Goal: Task Accomplishment & Management: Complete application form

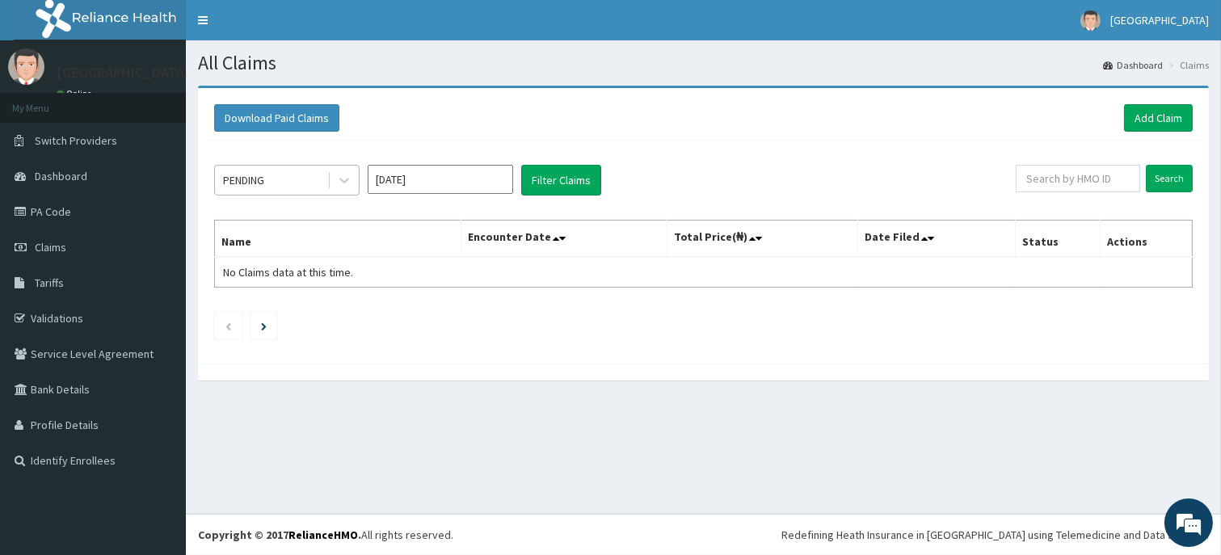
click at [311, 183] on div "PENDING" at bounding box center [271, 180] width 112 height 26
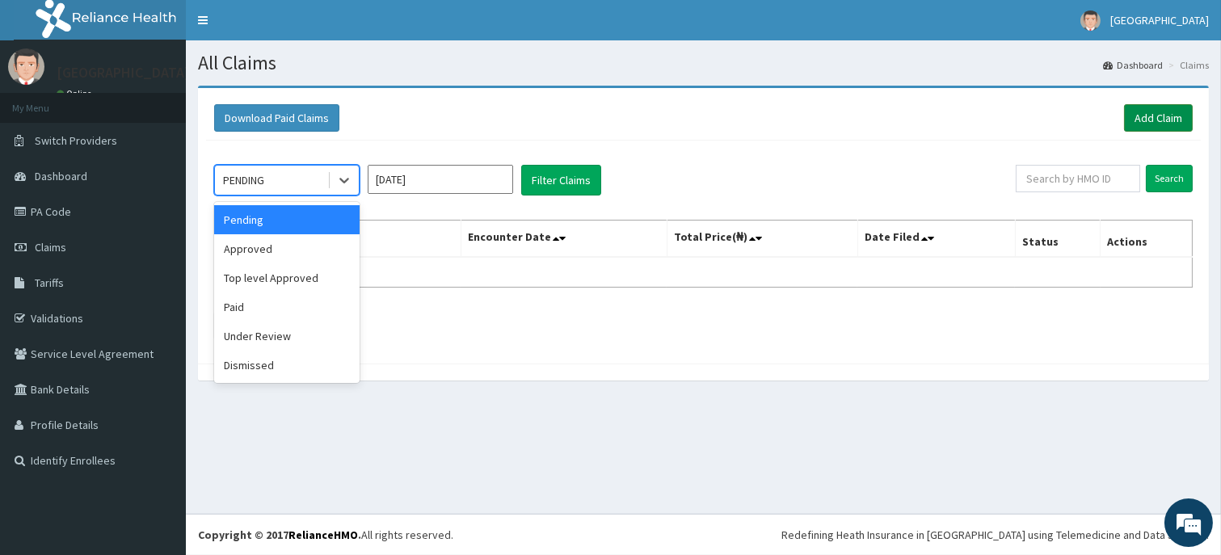
click at [1159, 121] on link "Add Claim" at bounding box center [1158, 117] width 69 height 27
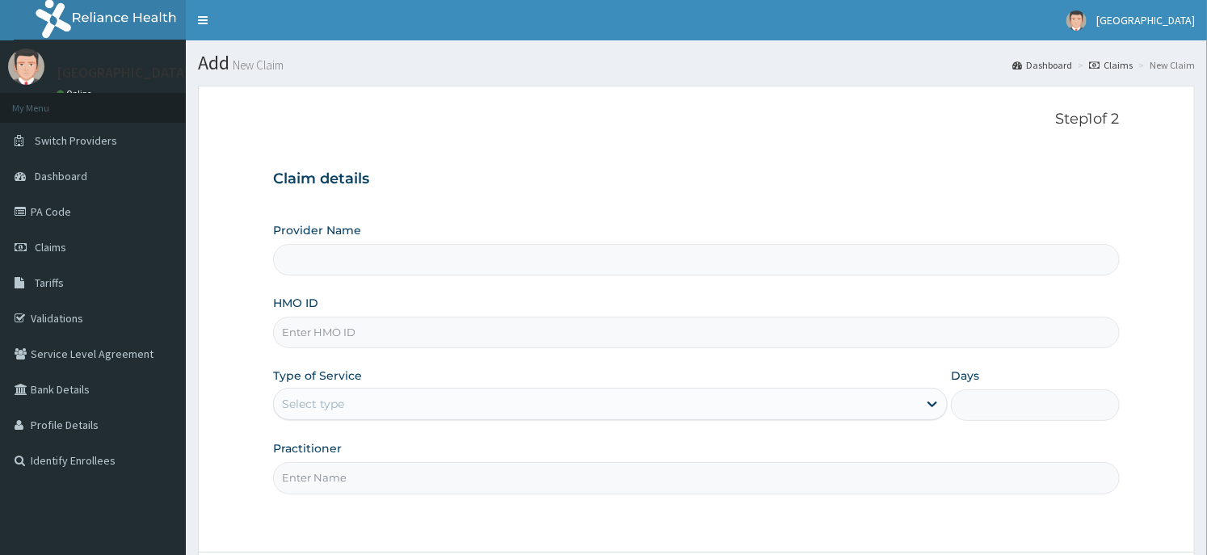
click at [350, 340] on input "HMO ID" at bounding box center [696, 333] width 846 height 32
type input "Dunia hospital"
click at [343, 336] on input "HMO ID" at bounding box center [696, 333] width 846 height 32
paste input "SBG/10562/A"
type input "SBG/10562/A"
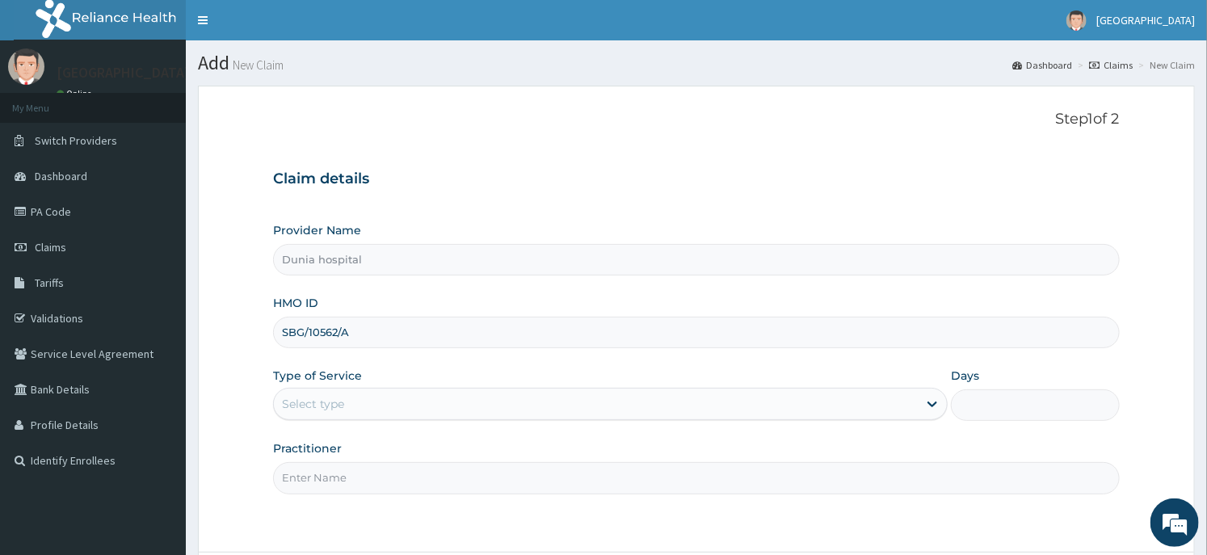
click at [376, 409] on div "Select type" at bounding box center [596, 404] width 644 height 26
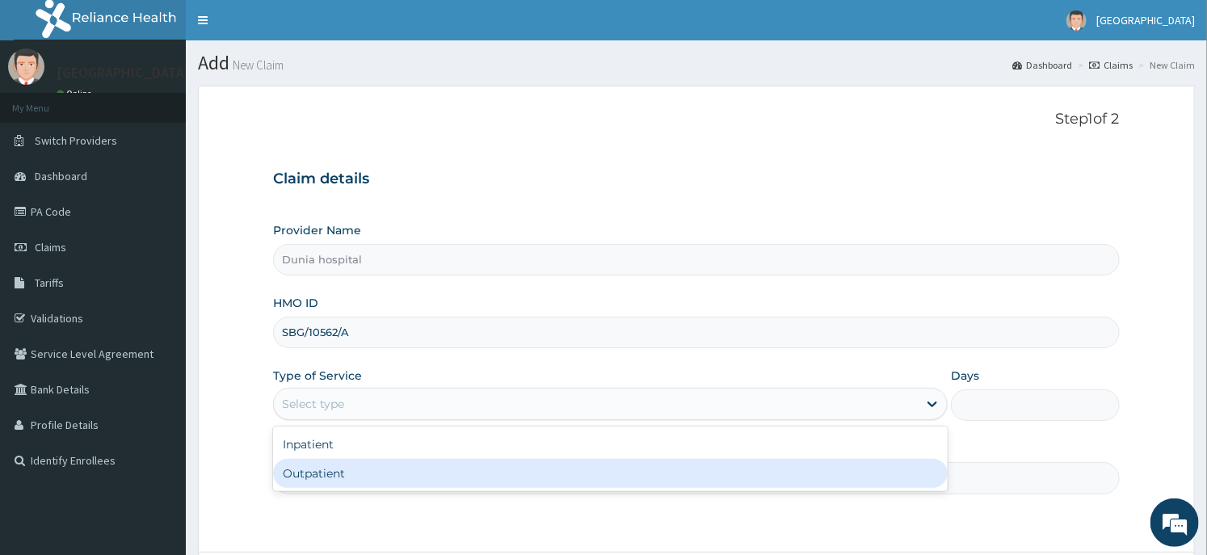
click at [364, 477] on div "Outpatient" at bounding box center [610, 473] width 675 height 29
type input "1"
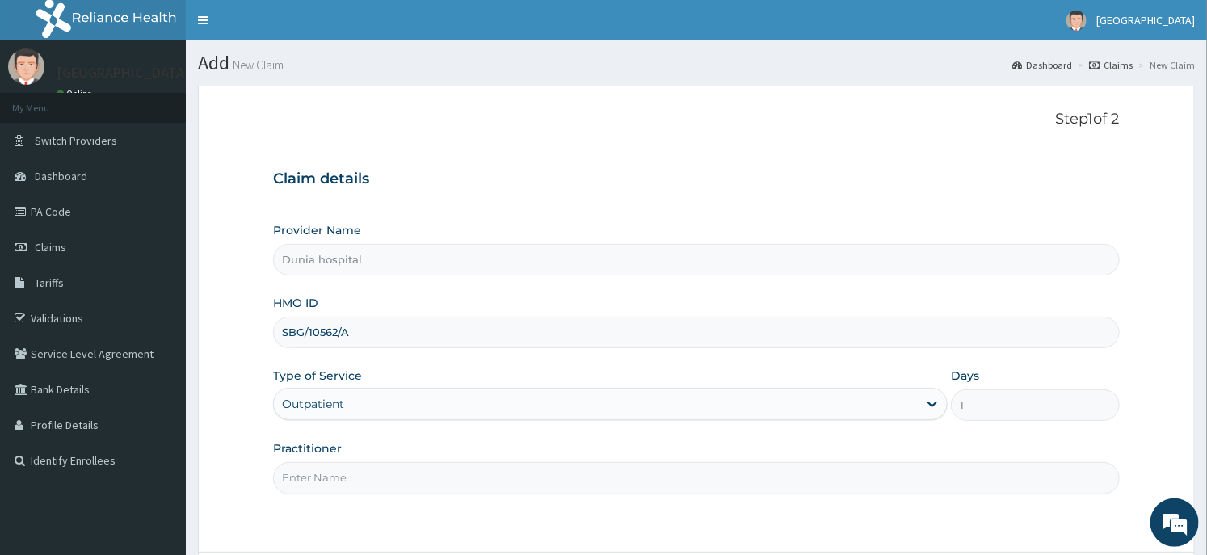
click at [458, 486] on input "Practitioner" at bounding box center [696, 478] width 846 height 32
type input "DR. DAWODU"
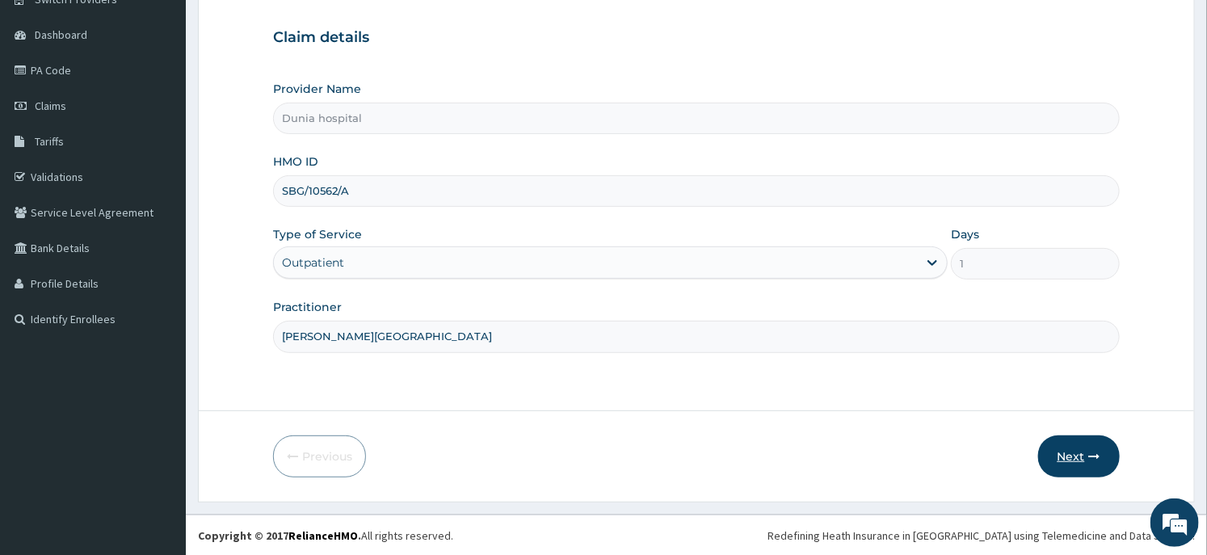
click at [1057, 465] on button "Next" at bounding box center [1079, 457] width 82 height 42
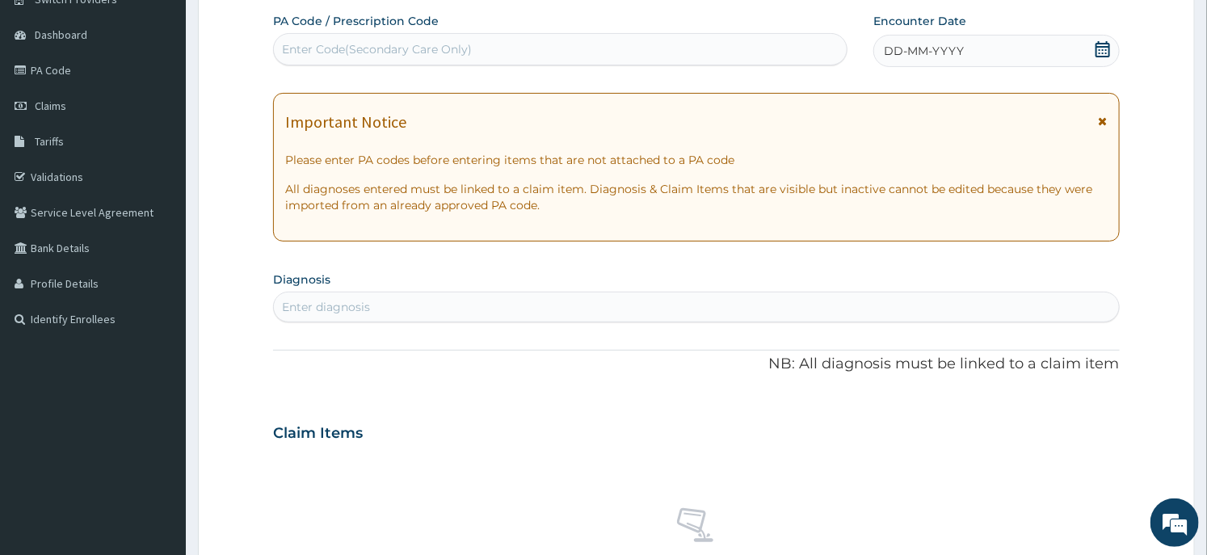
click at [1101, 43] on icon at bounding box center [1103, 49] width 15 height 16
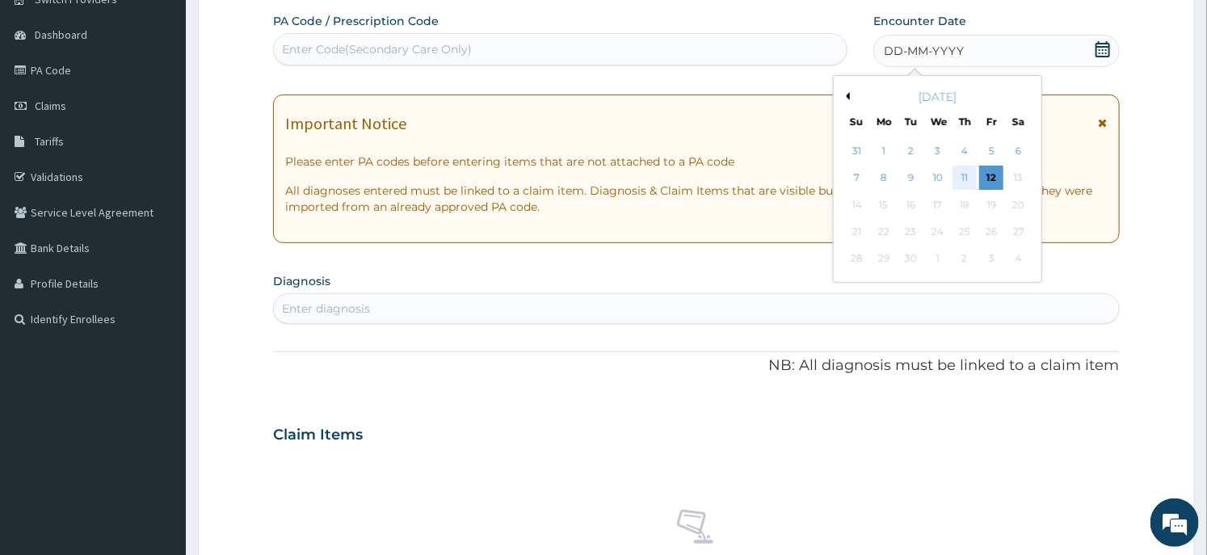
click at [958, 166] on div "11" at bounding box center [965, 178] width 24 height 24
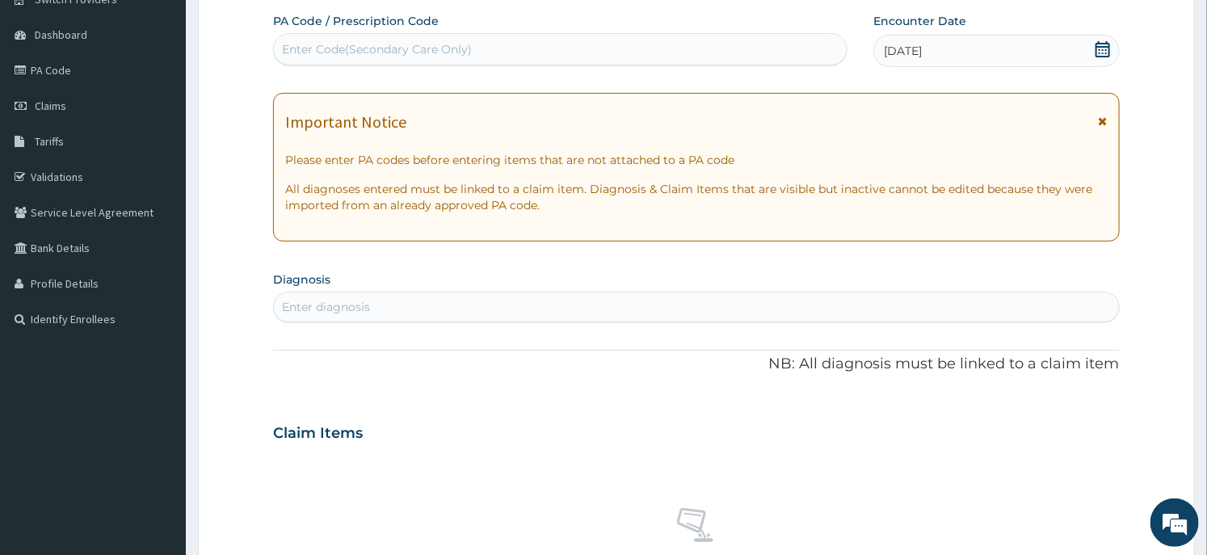
click at [612, 308] on div "Enter diagnosis" at bounding box center [696, 307] width 844 height 26
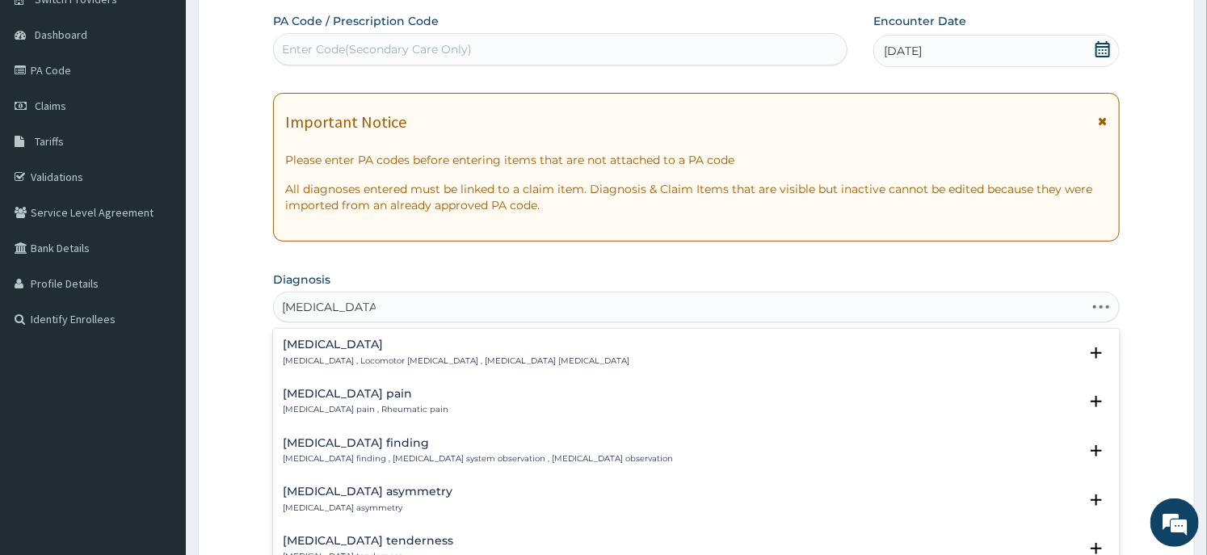
type input "musculoskeletal"
click at [334, 406] on p "Musculoskeletal pain , Rheumatic pain" at bounding box center [366, 409] width 166 height 11
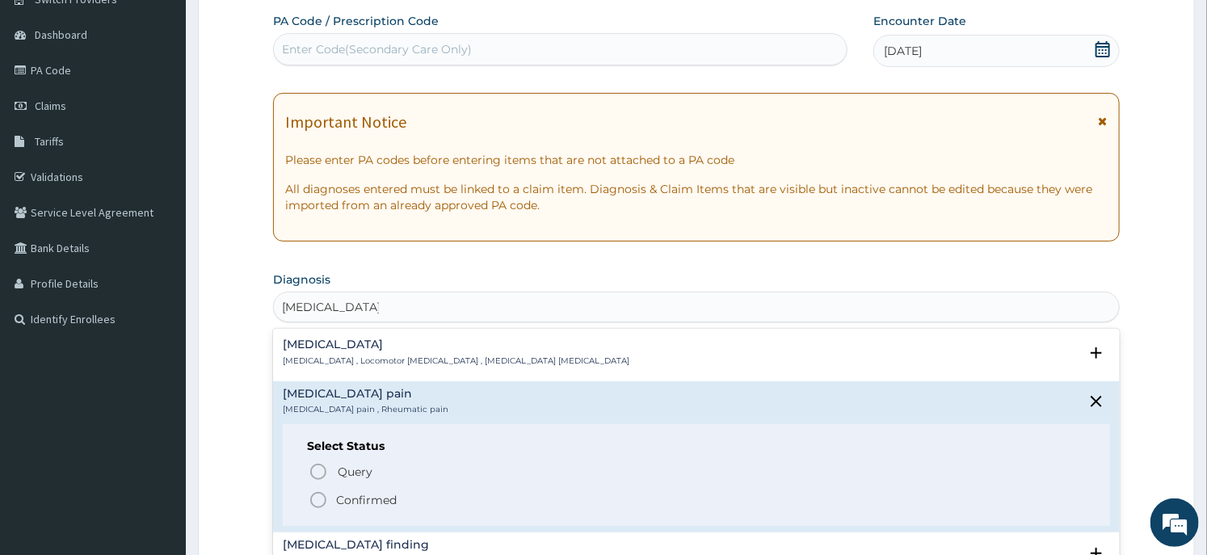
click at [350, 495] on p "Confirmed" at bounding box center [366, 500] width 61 height 16
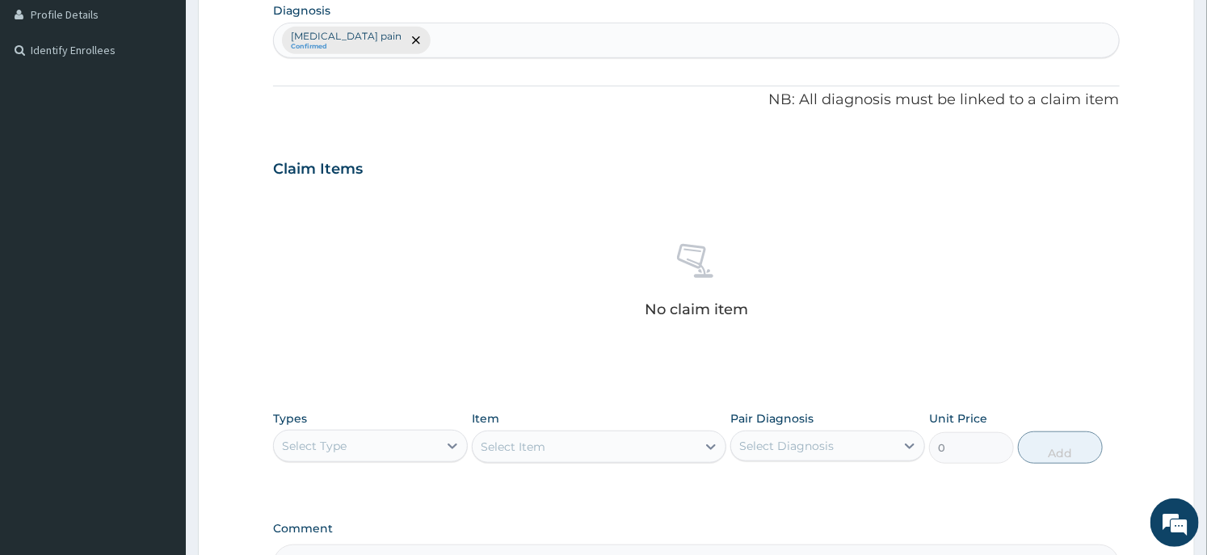
scroll to position [591, 0]
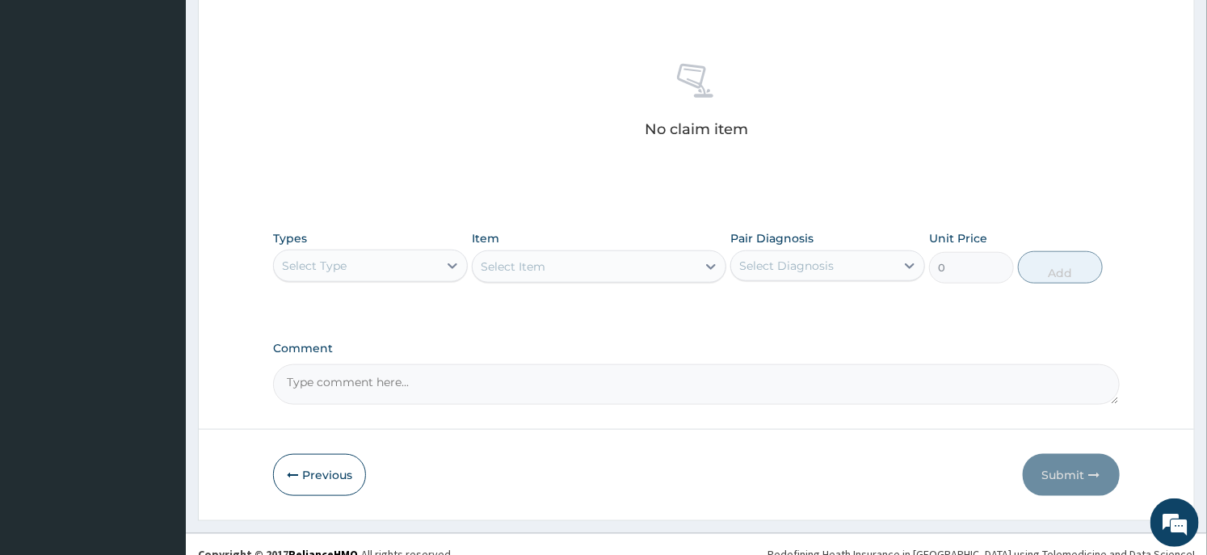
click at [416, 262] on div "Select Type" at bounding box center [356, 266] width 164 height 26
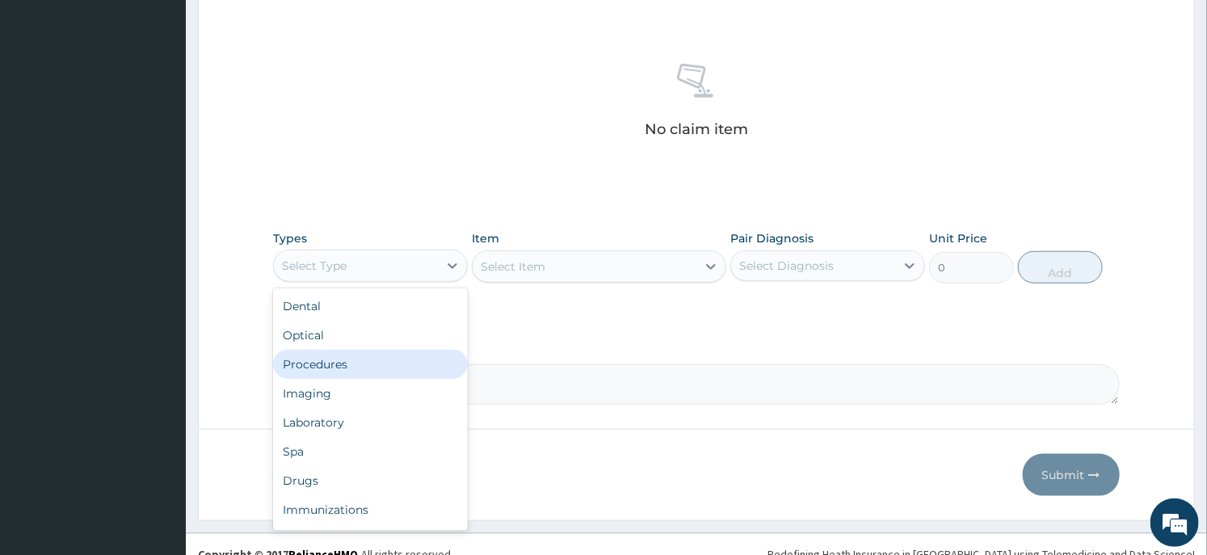
click at [372, 364] on div "Procedures" at bounding box center [370, 364] width 195 height 29
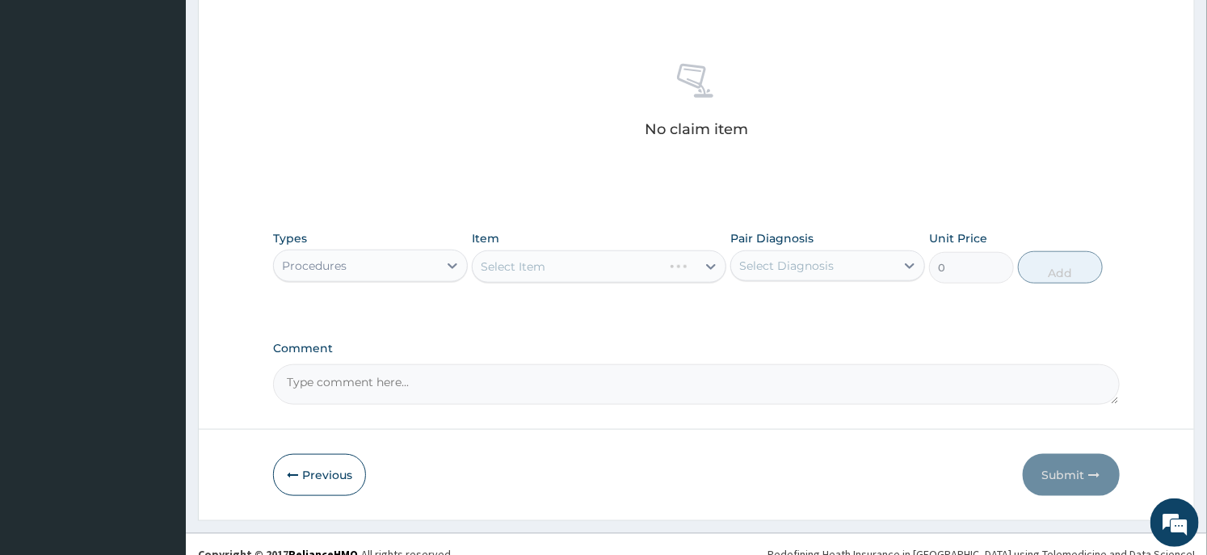
scroll to position [609, 0]
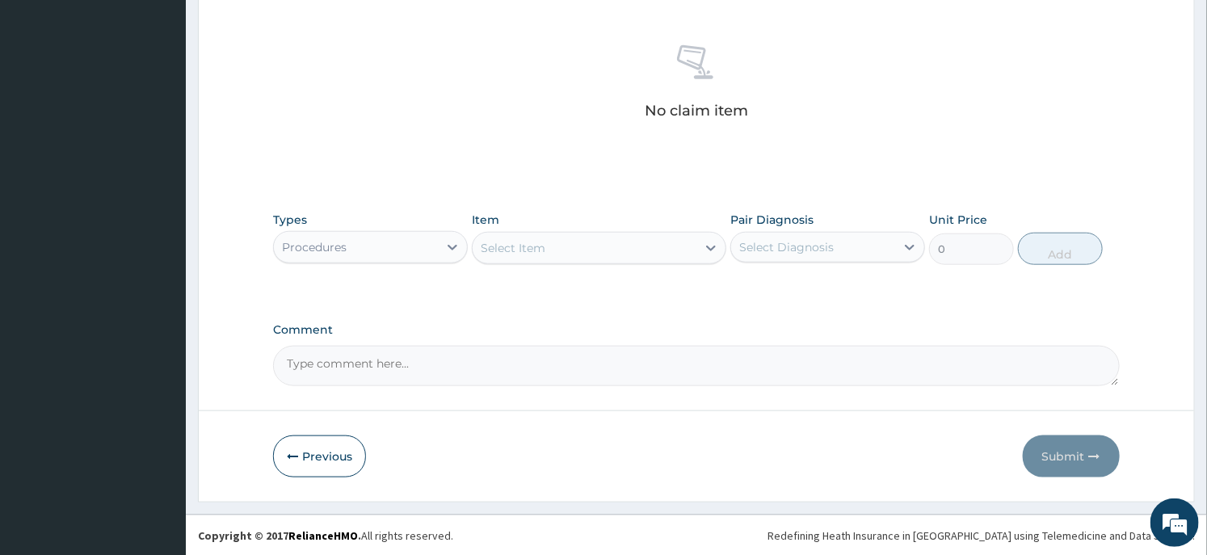
click at [551, 248] on div "Select Item" at bounding box center [584, 248] width 223 height 26
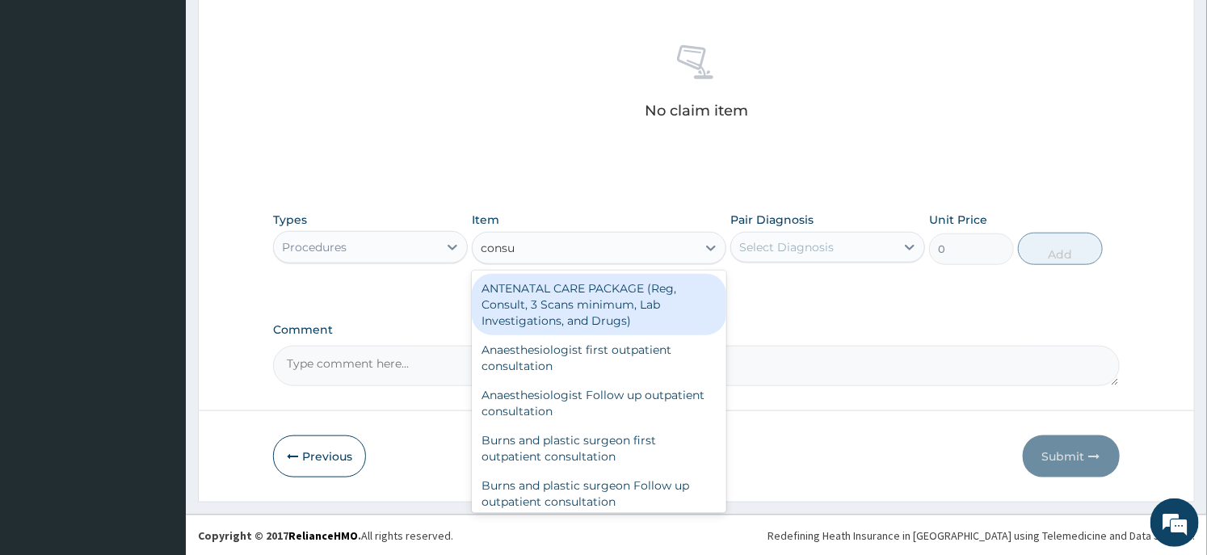
type input "consul"
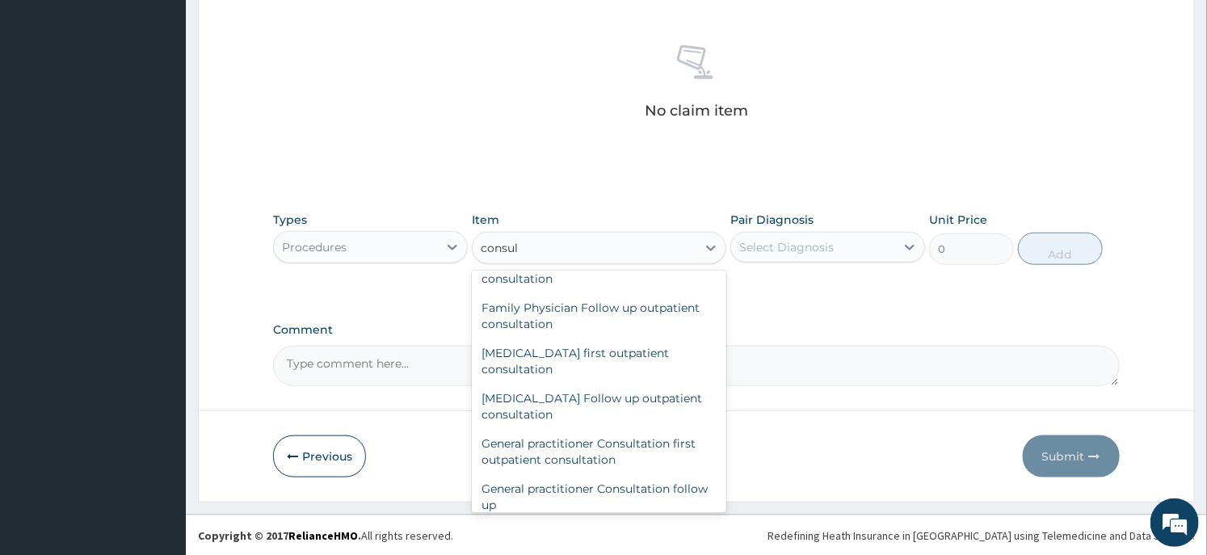
scroll to position [808, 0]
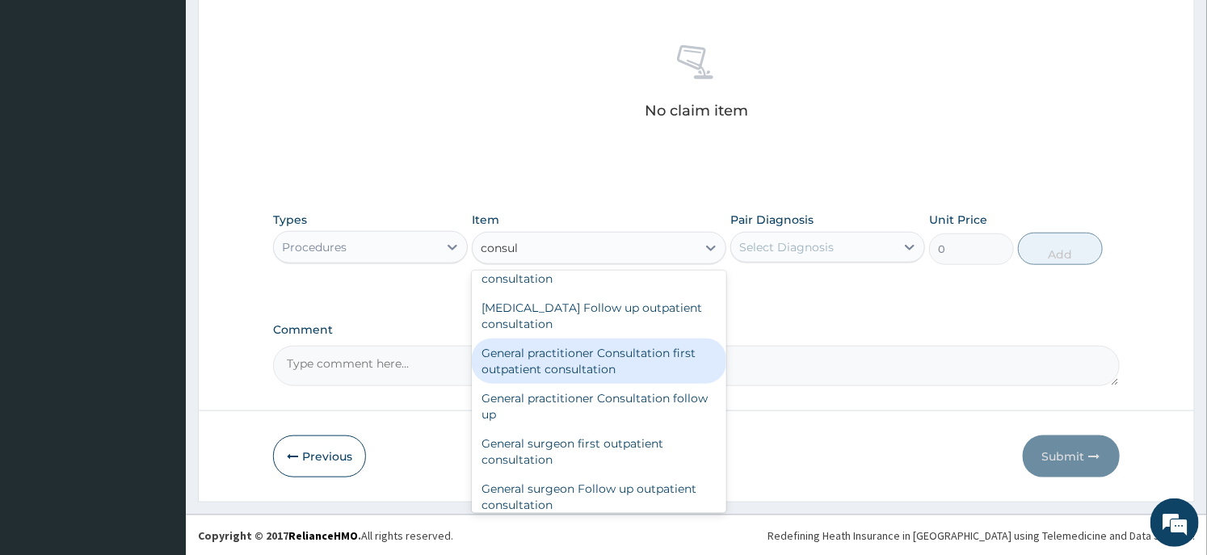
click at [590, 372] on div "General practitioner Consultation first outpatient consultation" at bounding box center [599, 361] width 254 height 45
type input "3547.5"
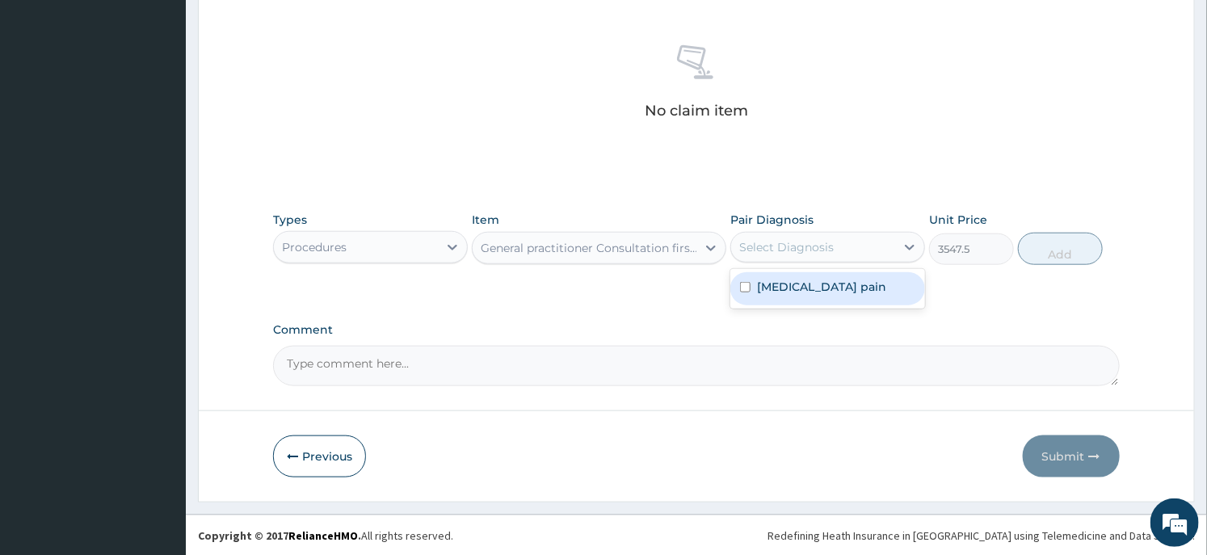
click at [882, 251] on div "Select Diagnosis" at bounding box center [813, 247] width 164 height 26
click at [865, 287] on label "Musculoskeletal pain" at bounding box center [821, 287] width 129 height 16
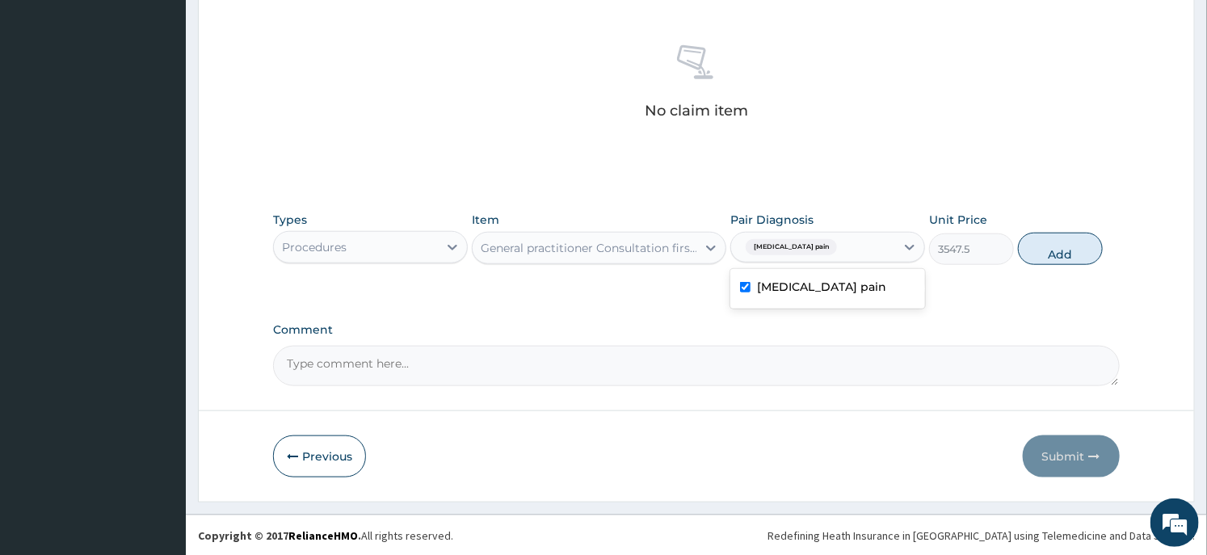
checkbox input "true"
click at [1052, 255] on button "Add" at bounding box center [1060, 249] width 85 height 32
type input "0"
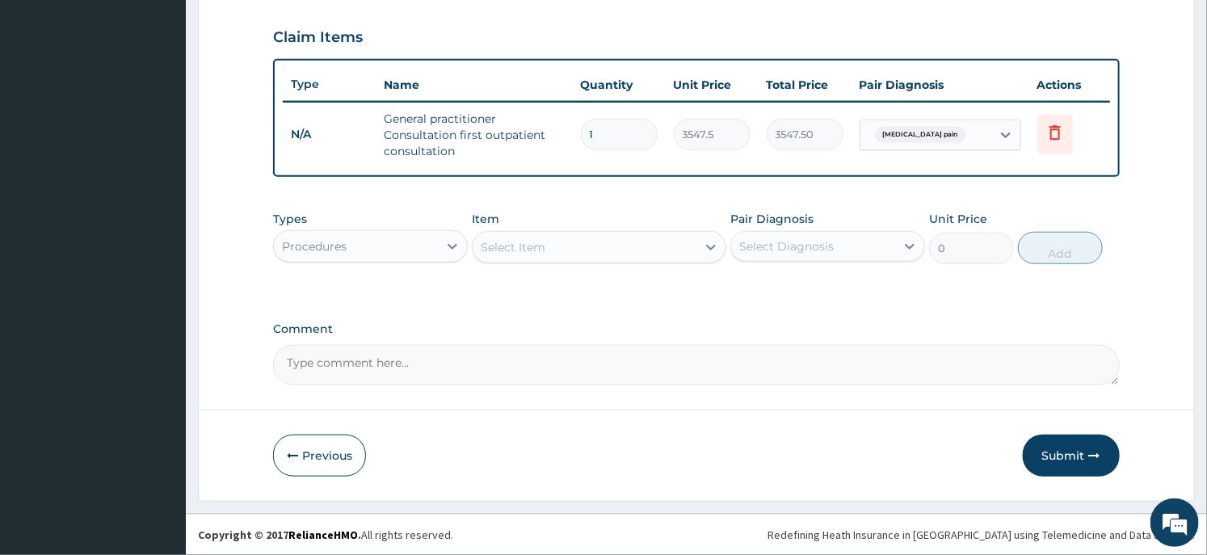
scroll to position [539, 0]
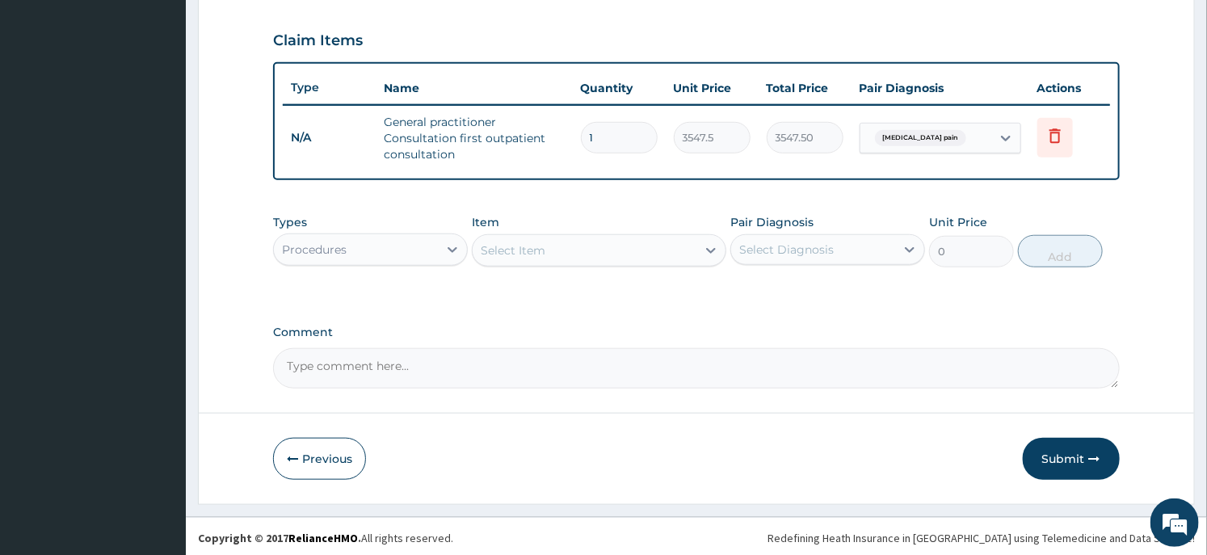
click at [385, 255] on div "Procedures" at bounding box center [356, 250] width 164 height 26
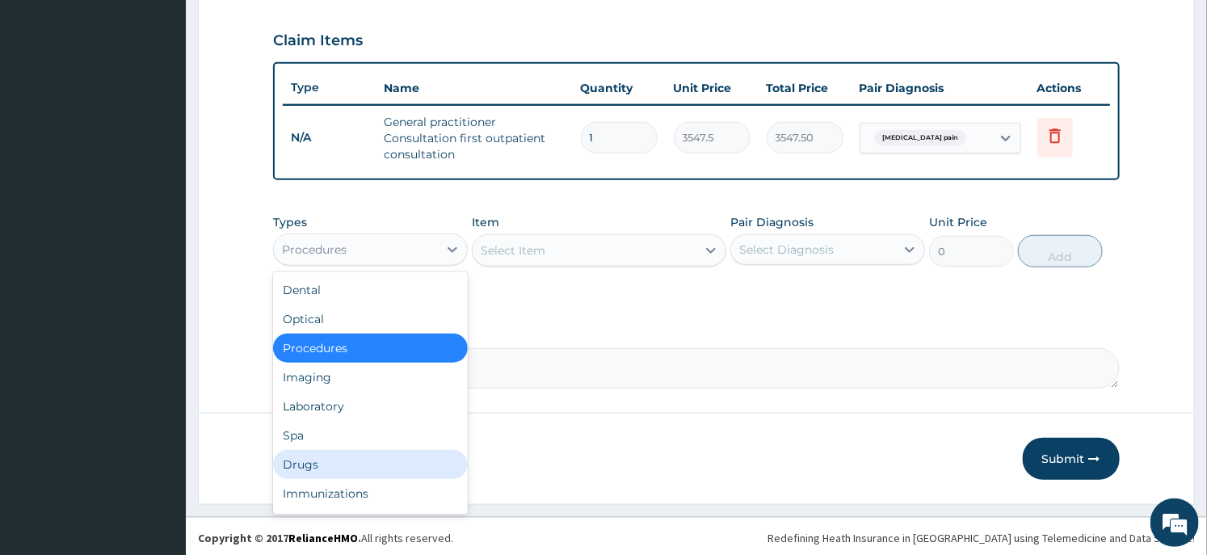
click at [351, 454] on div "Drugs" at bounding box center [370, 464] width 195 height 29
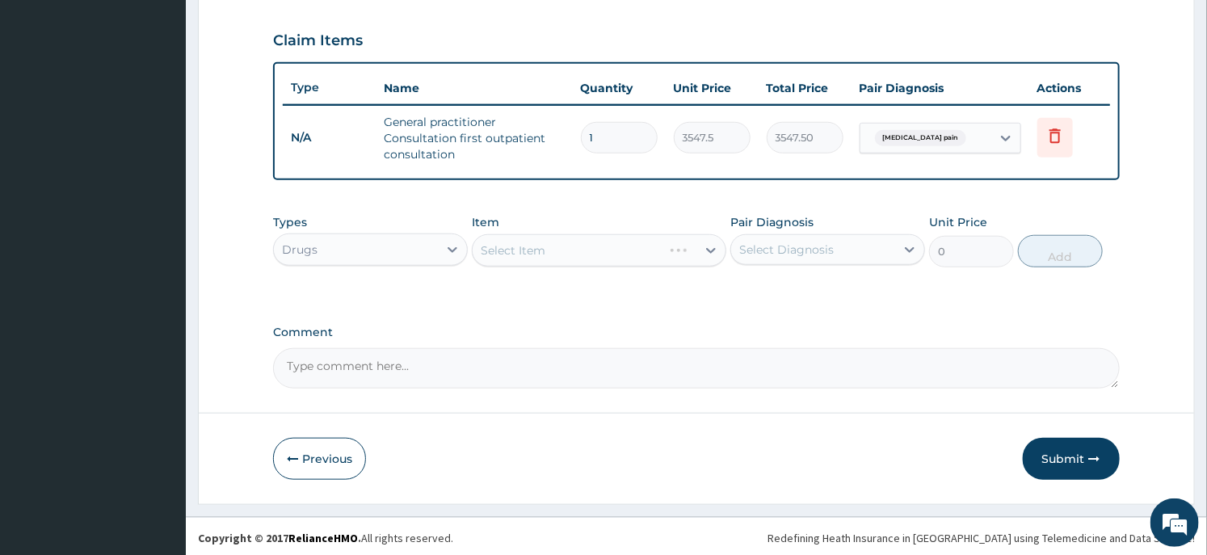
click at [465, 297] on div "Types option Drugs, selected. Select is focused ,type to refine list, press Dow…" at bounding box center [696, 253] width 846 height 94
click at [609, 250] on div "Select Item" at bounding box center [584, 251] width 223 height 26
click at [528, 249] on div "Select Item" at bounding box center [513, 250] width 65 height 16
type input "ibu"
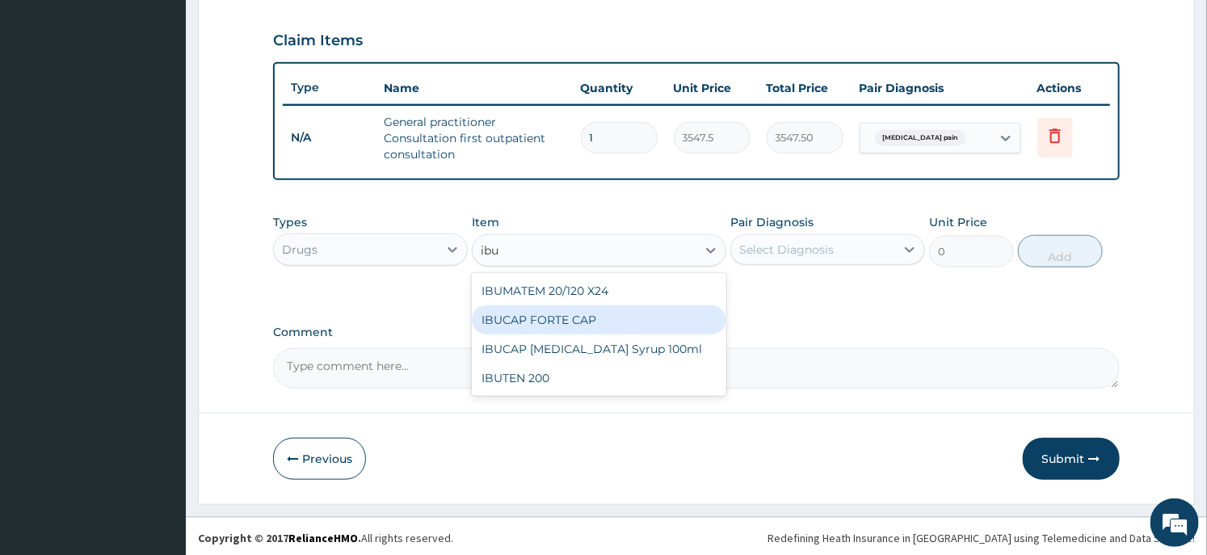
click at [545, 310] on div "IBUCAP FORTE CAP" at bounding box center [599, 319] width 254 height 29
type input "59.125"
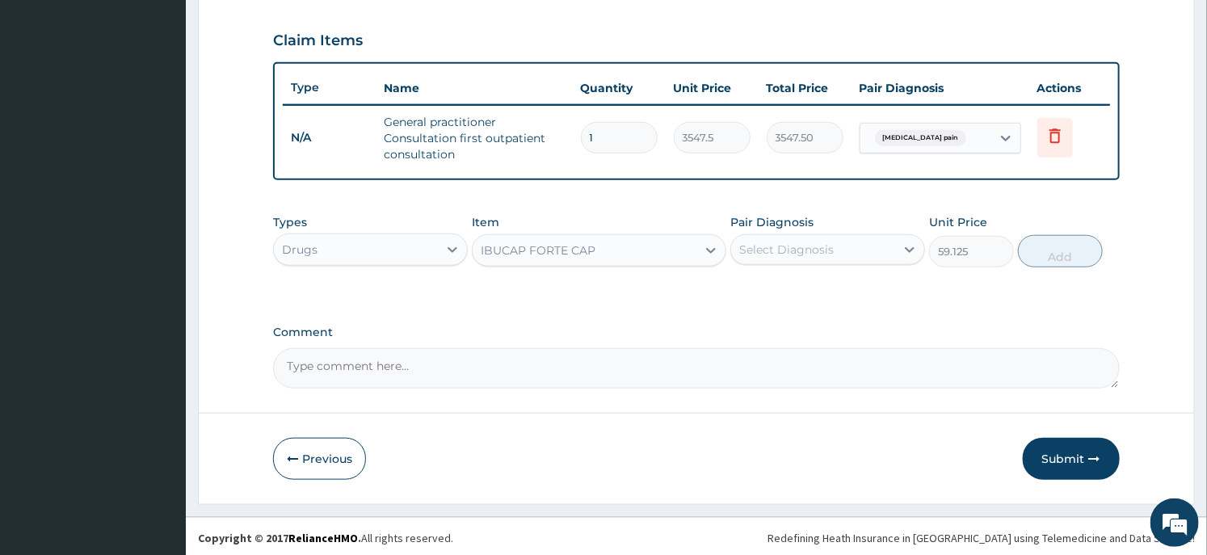
click at [849, 255] on div "Select Diagnosis" at bounding box center [813, 250] width 164 height 26
click at [796, 286] on label "Musculoskeletal pain" at bounding box center [821, 289] width 129 height 16
checkbox input "true"
click at [1035, 246] on button "Add" at bounding box center [1060, 251] width 85 height 32
type input "0"
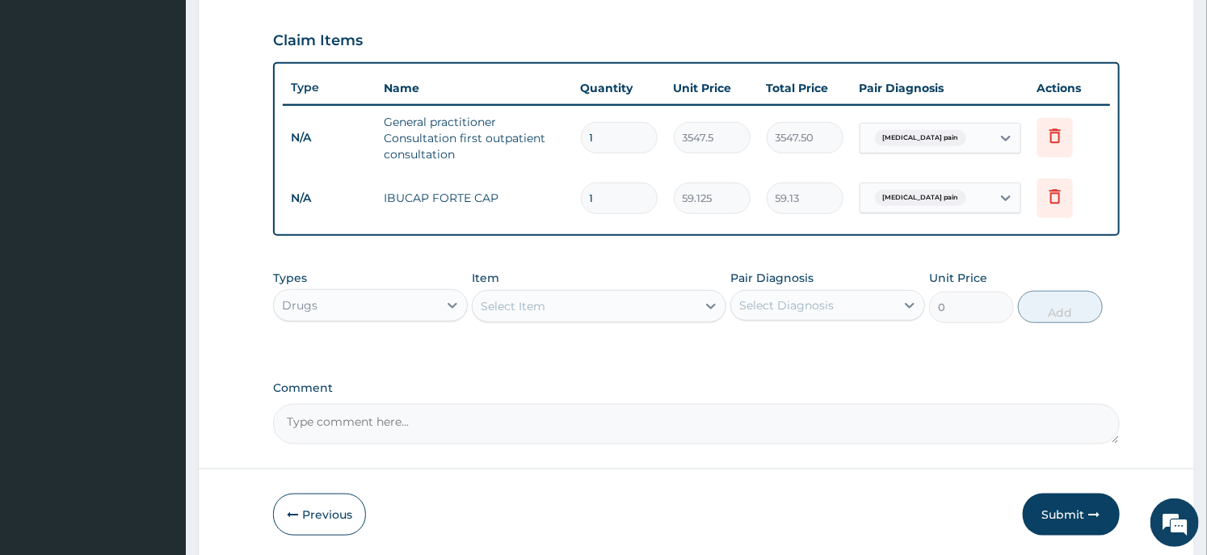
type input "10"
type input "591.25"
type input "10"
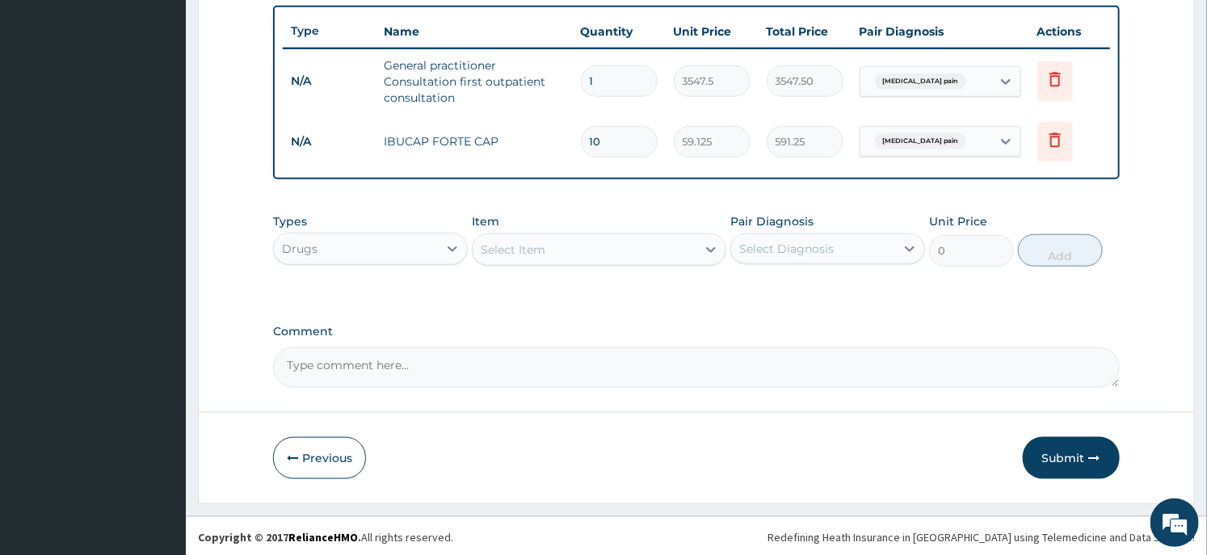
drag, startPoint x: 1039, startPoint y: 445, endPoint x: 1020, endPoint y: 442, distance: 19.7
click at [1039, 444] on button "Submit" at bounding box center [1071, 458] width 97 height 42
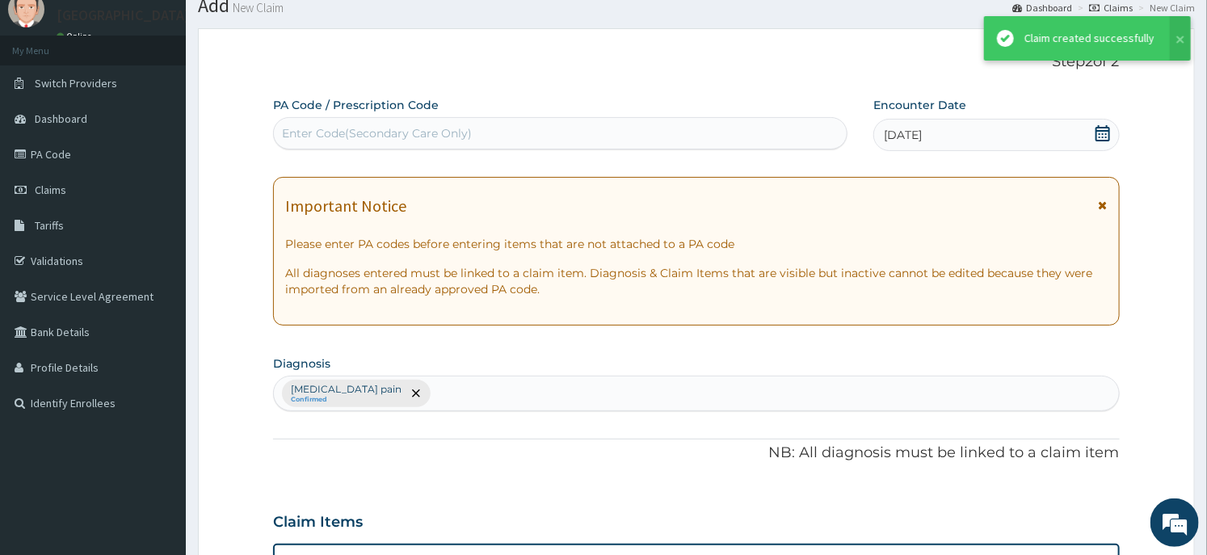
scroll to position [0, 0]
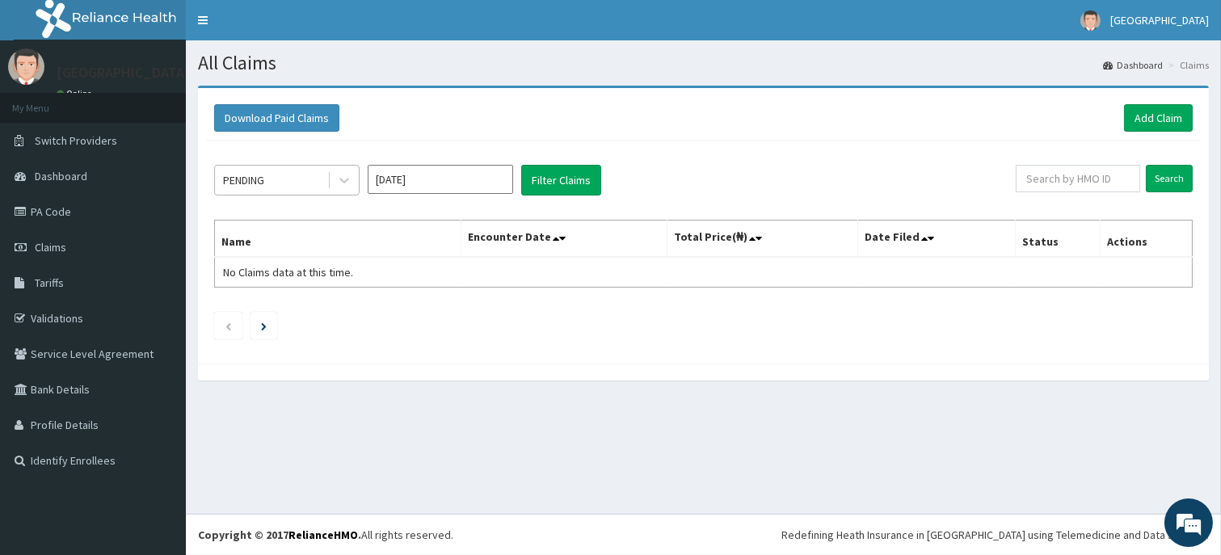
click at [317, 172] on div "PENDING" at bounding box center [271, 180] width 112 height 26
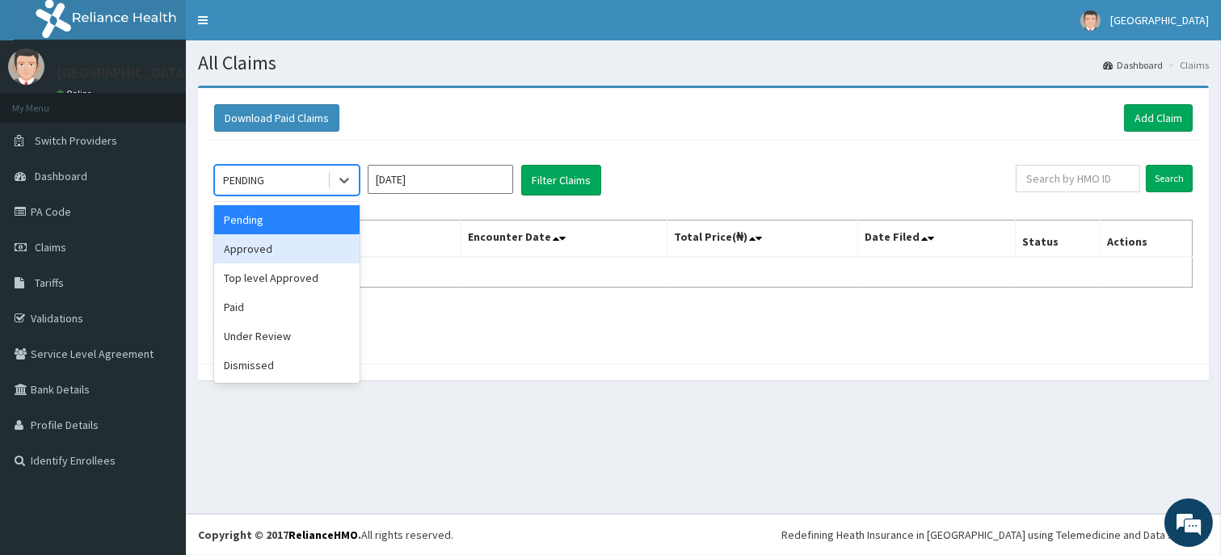
click at [270, 242] on div "Approved" at bounding box center [286, 248] width 145 height 29
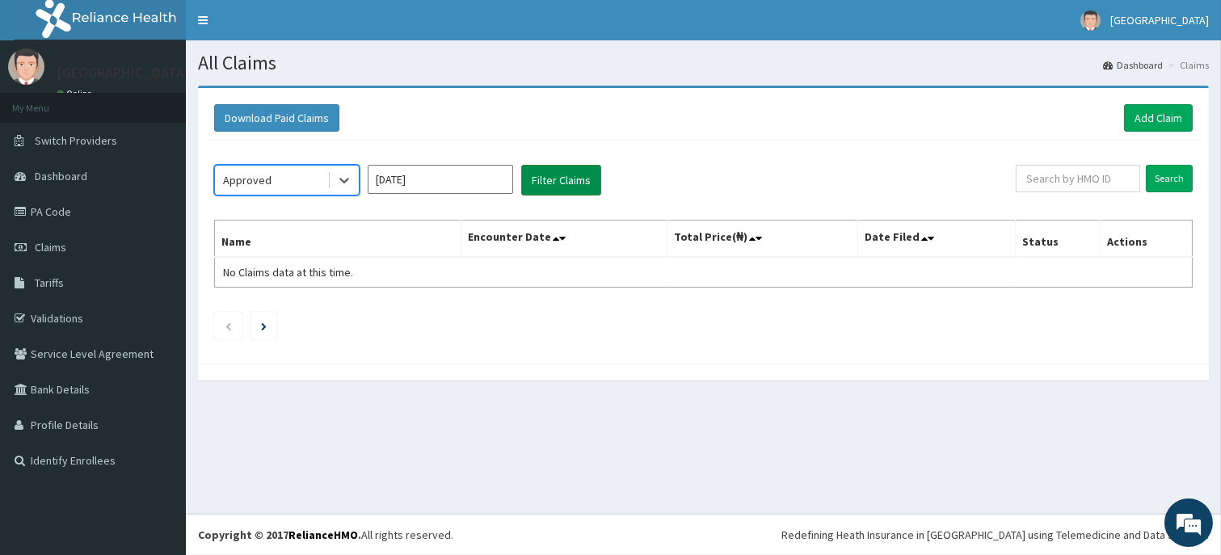
click at [536, 179] on button "Filter Claims" at bounding box center [561, 180] width 80 height 31
